Goal: Find specific page/section: Find specific page/section

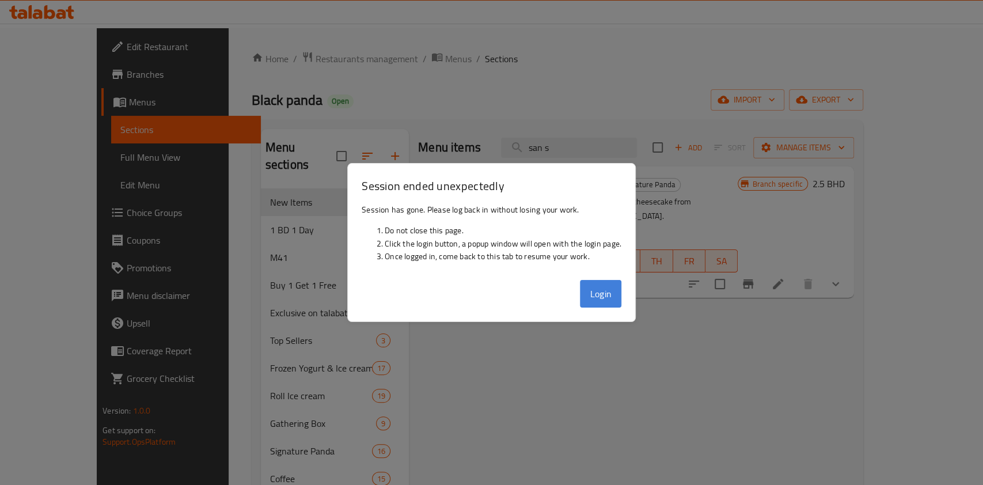
click at [603, 294] on button "Login" at bounding box center [600, 294] width 41 height 28
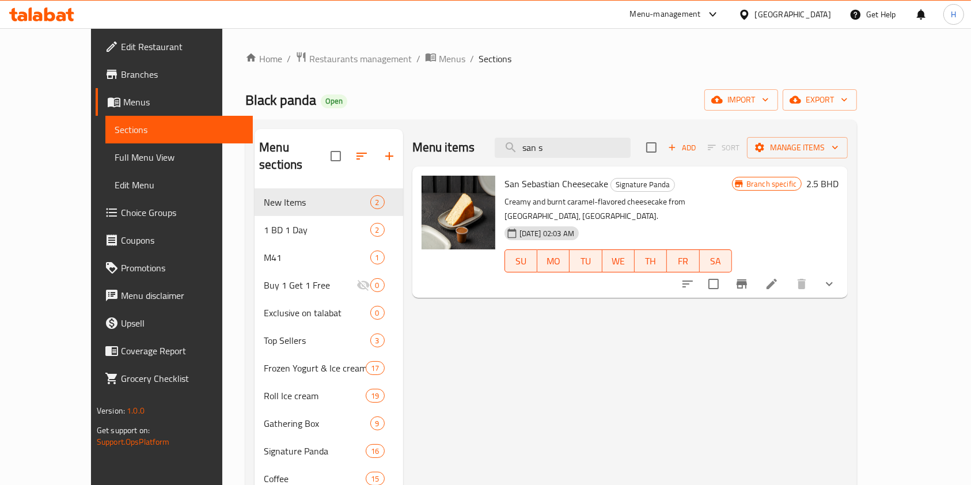
click at [59, 14] on icon at bounding box center [41, 14] width 65 height 14
